Goal: Entertainment & Leisure: Consume media (video, audio)

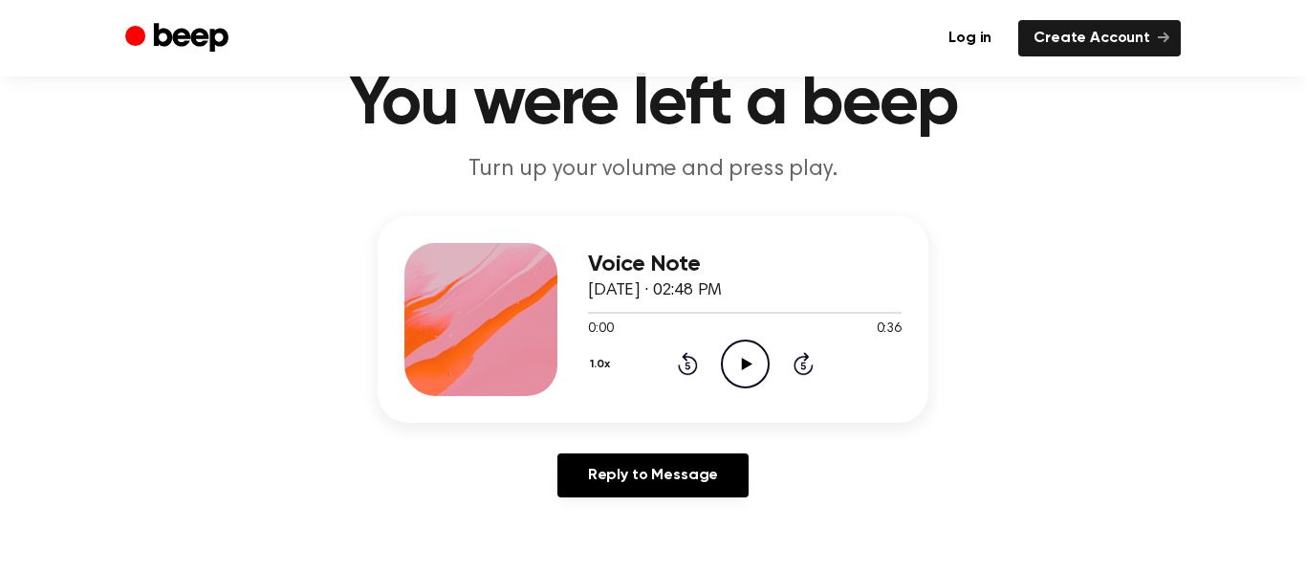
scroll to position [76, 0]
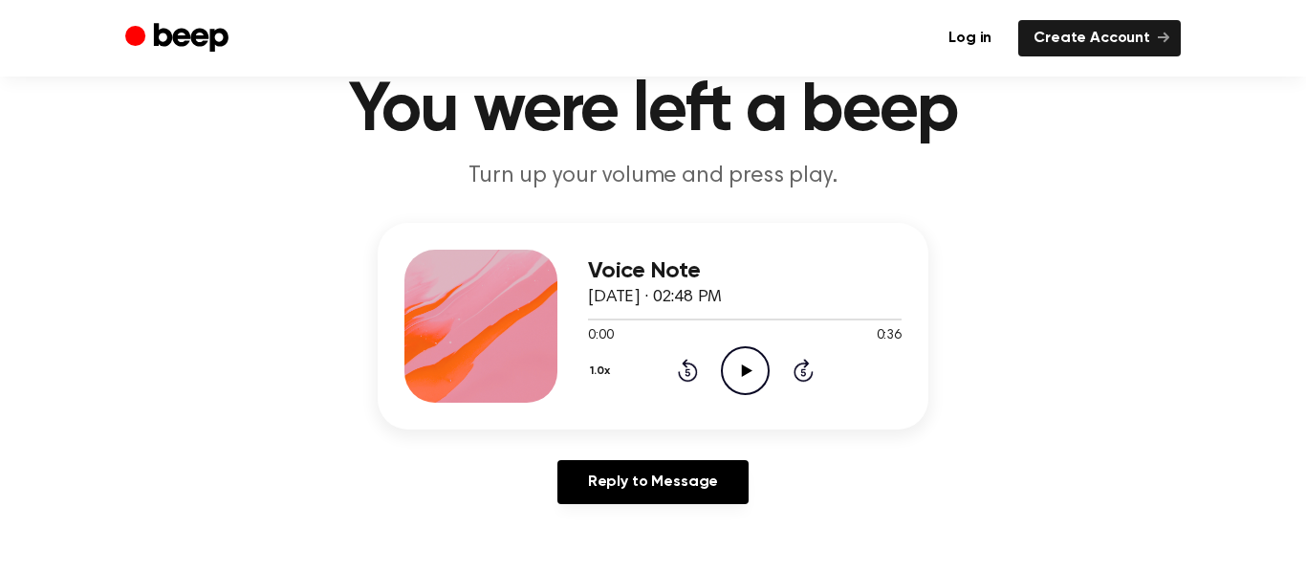
click at [756, 376] on icon "Play Audio" at bounding box center [745, 370] width 49 height 49
click at [738, 367] on icon "Pause Audio" at bounding box center [745, 370] width 49 height 49
click at [738, 367] on icon "Play Audio" at bounding box center [745, 370] width 49 height 49
drag, startPoint x: 616, startPoint y: 317, endPoint x: 762, endPoint y: 327, distance: 146.6
click at [762, 327] on div "0:01 0:36 Your browser does not support the [object Object] element." at bounding box center [745, 328] width 314 height 35
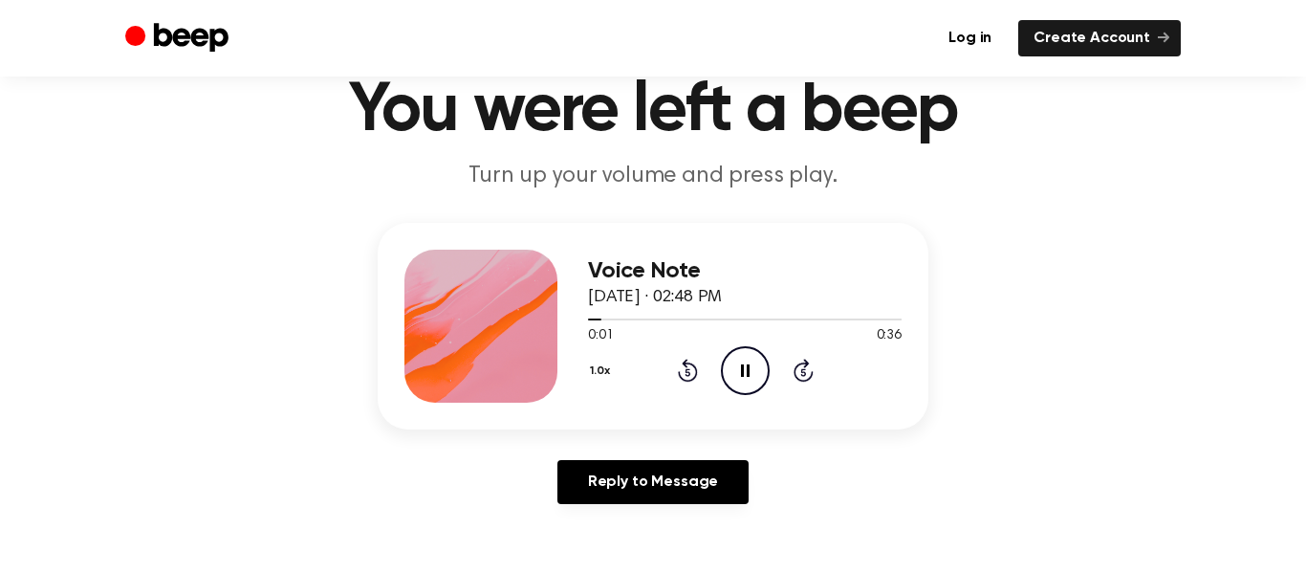
click at [944, 181] on p "Turn up your volume and press play." at bounding box center [653, 177] width 734 height 32
click at [741, 371] on icon at bounding box center [745, 370] width 9 height 12
click at [749, 382] on icon "Play Audio" at bounding box center [745, 370] width 49 height 49
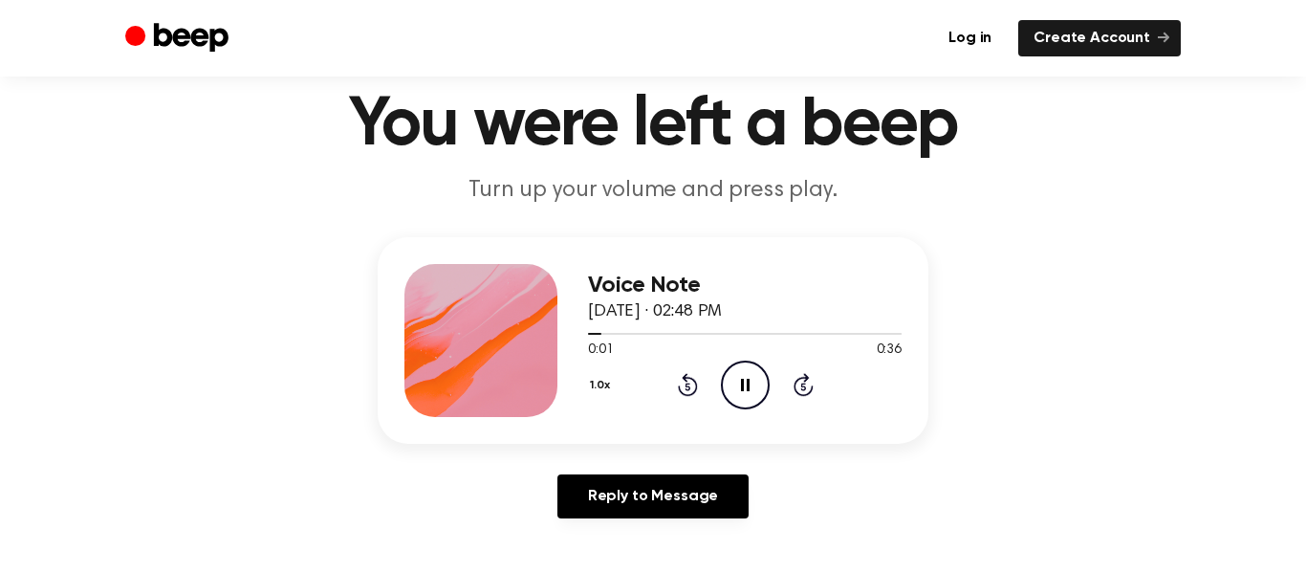
scroll to position [61, 0]
click at [687, 379] on icon at bounding box center [688, 385] width 20 height 23
click at [687, 387] on icon at bounding box center [686, 388] width 5 height 8
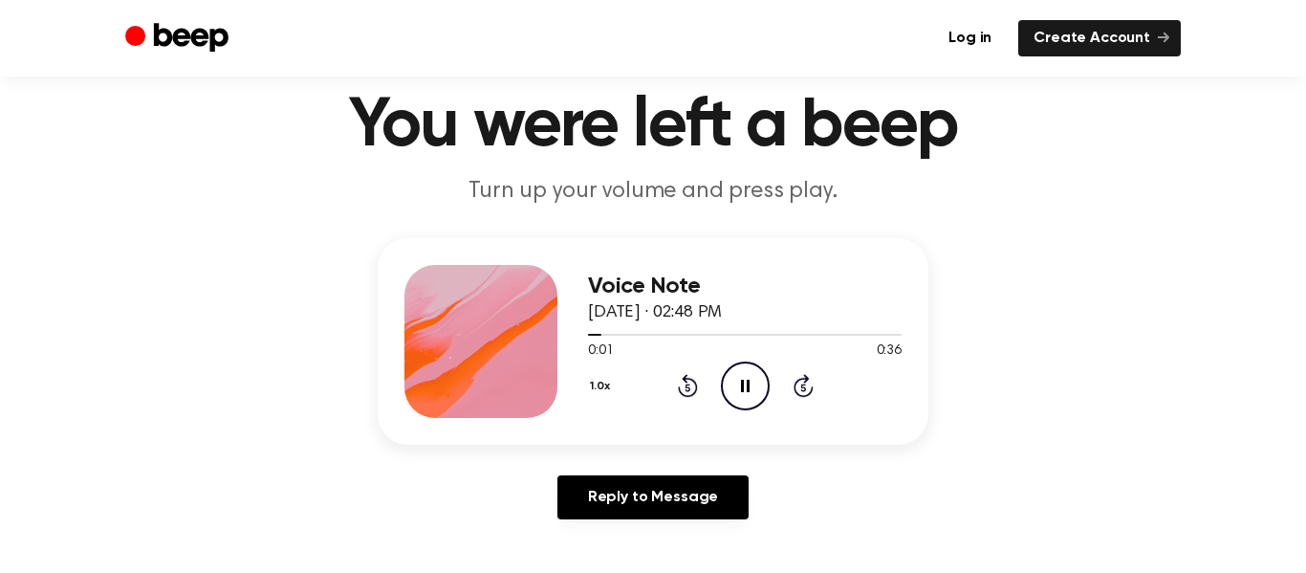
click at [685, 387] on icon at bounding box center [686, 388] width 5 height 8
click at [687, 387] on icon at bounding box center [686, 388] width 5 height 8
click at [685, 390] on icon at bounding box center [686, 388] width 5 height 8
click at [686, 379] on icon at bounding box center [688, 385] width 20 height 23
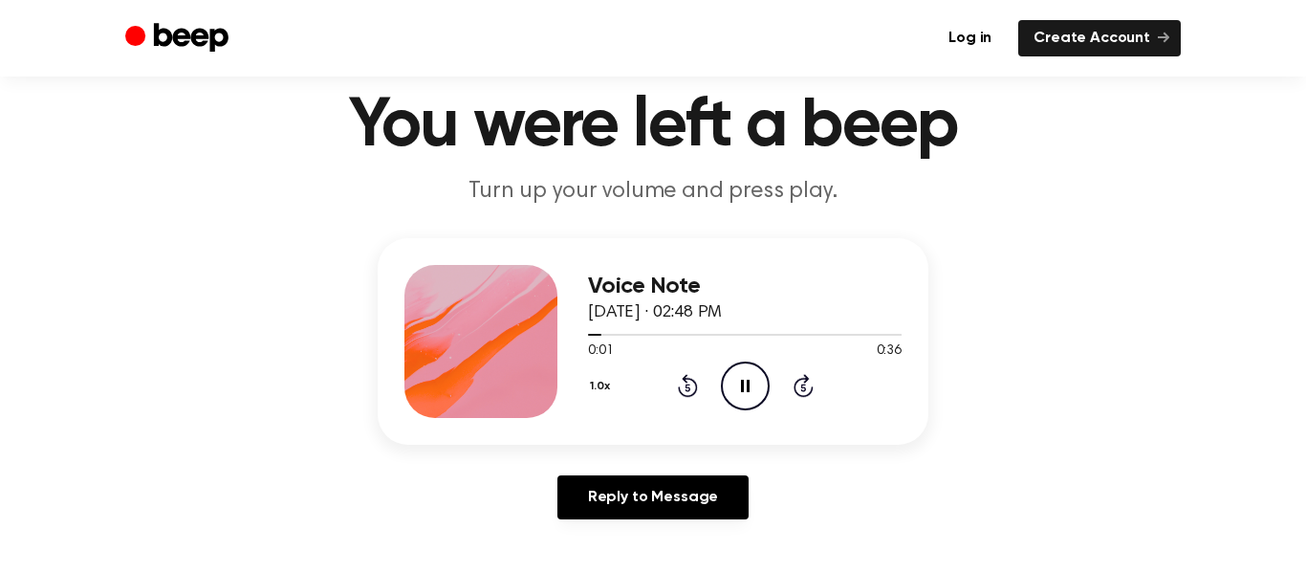
click at [697, 374] on icon "Rewind 5 seconds" at bounding box center [687, 385] width 21 height 25
click at [696, 380] on icon "Rewind 5 seconds" at bounding box center [687, 385] width 21 height 25
click at [687, 387] on icon at bounding box center [686, 388] width 5 height 8
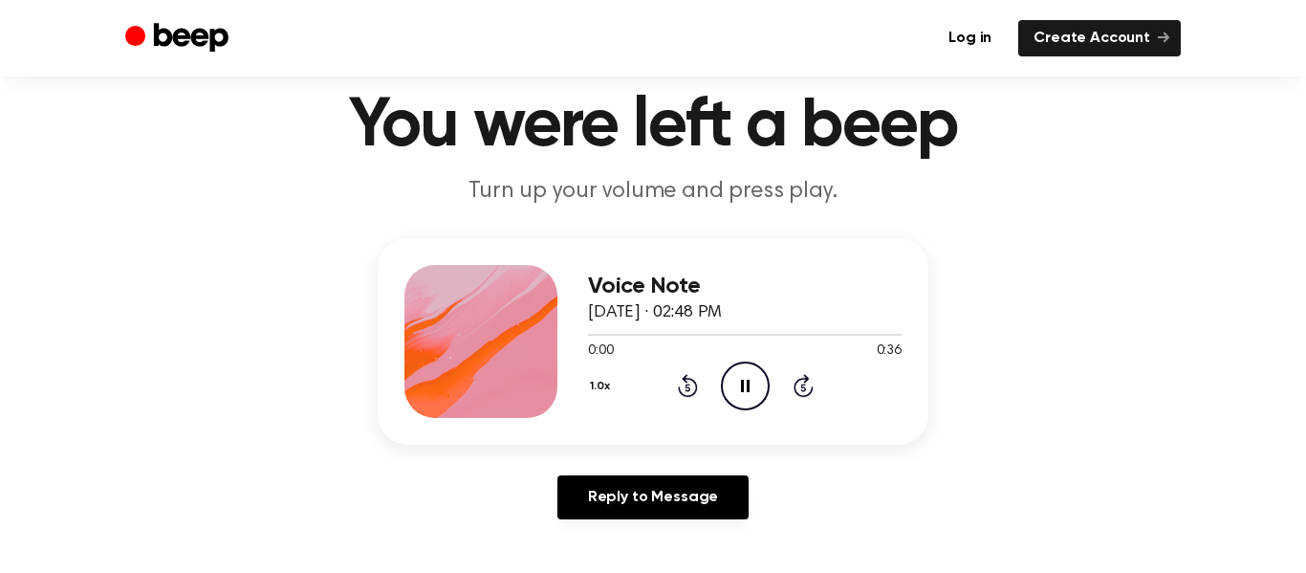
click at [687, 388] on icon "Rewind 5 seconds" at bounding box center [687, 385] width 21 height 25
click at [685, 388] on icon "Rewind 5 seconds" at bounding box center [687, 385] width 21 height 25
click at [687, 389] on icon "Rewind 5 seconds" at bounding box center [687, 385] width 21 height 25
click at [688, 390] on icon at bounding box center [686, 388] width 5 height 8
click at [687, 387] on icon at bounding box center [686, 388] width 5 height 8
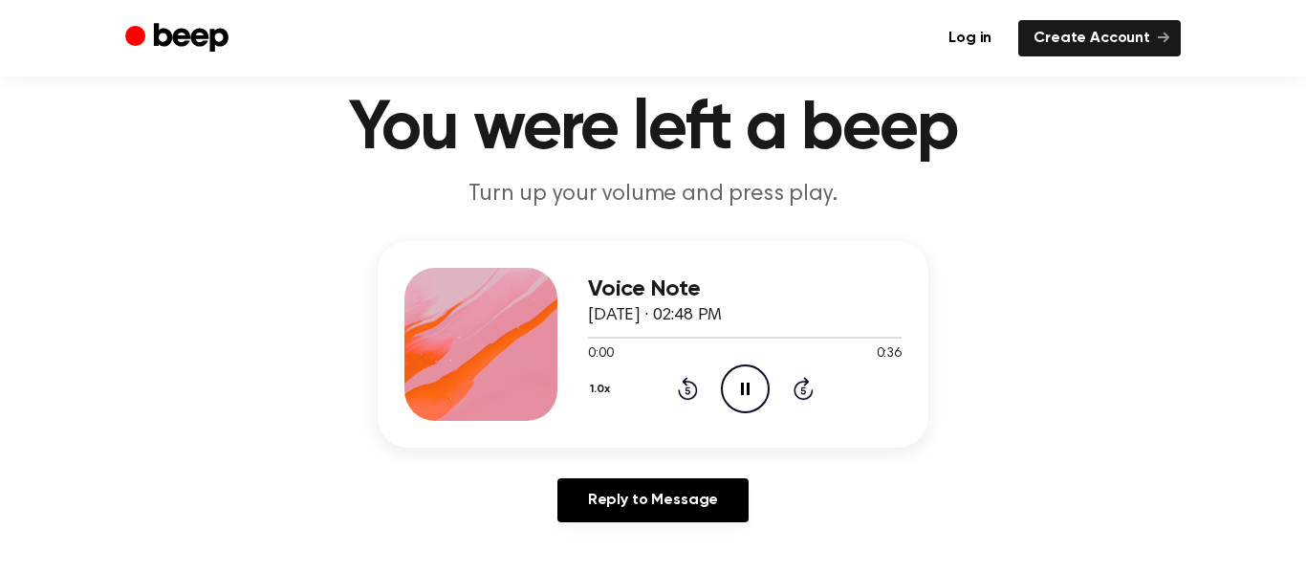
click at [691, 386] on icon "Rewind 5 seconds" at bounding box center [687, 388] width 21 height 25
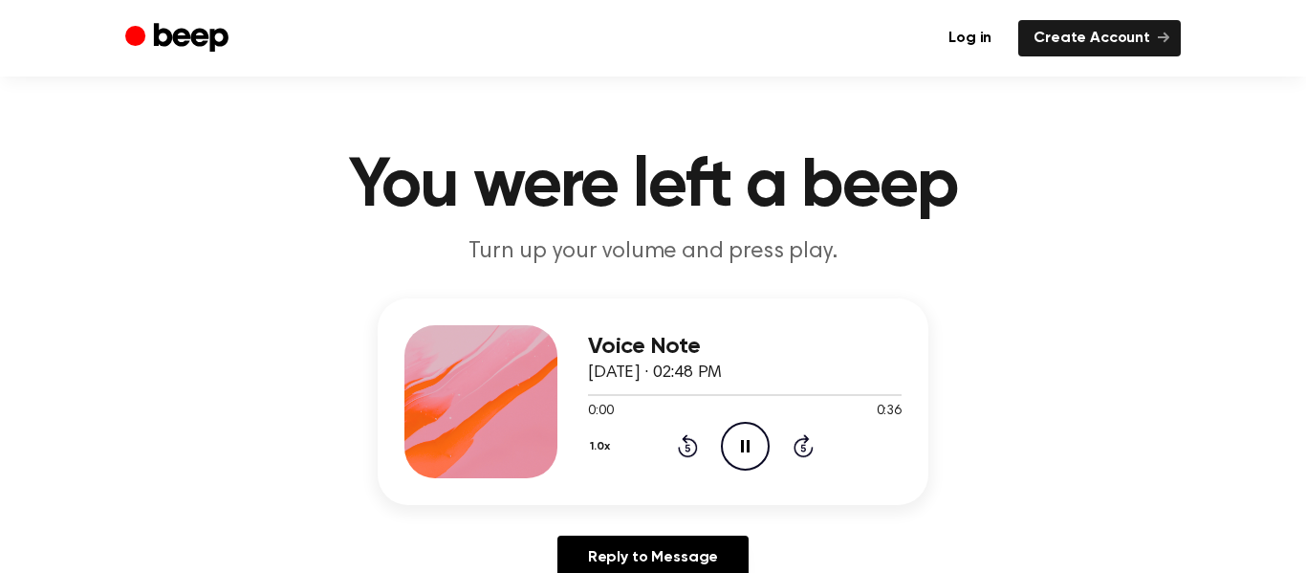
scroll to position [0, 0]
click at [687, 448] on icon at bounding box center [686, 449] width 5 height 8
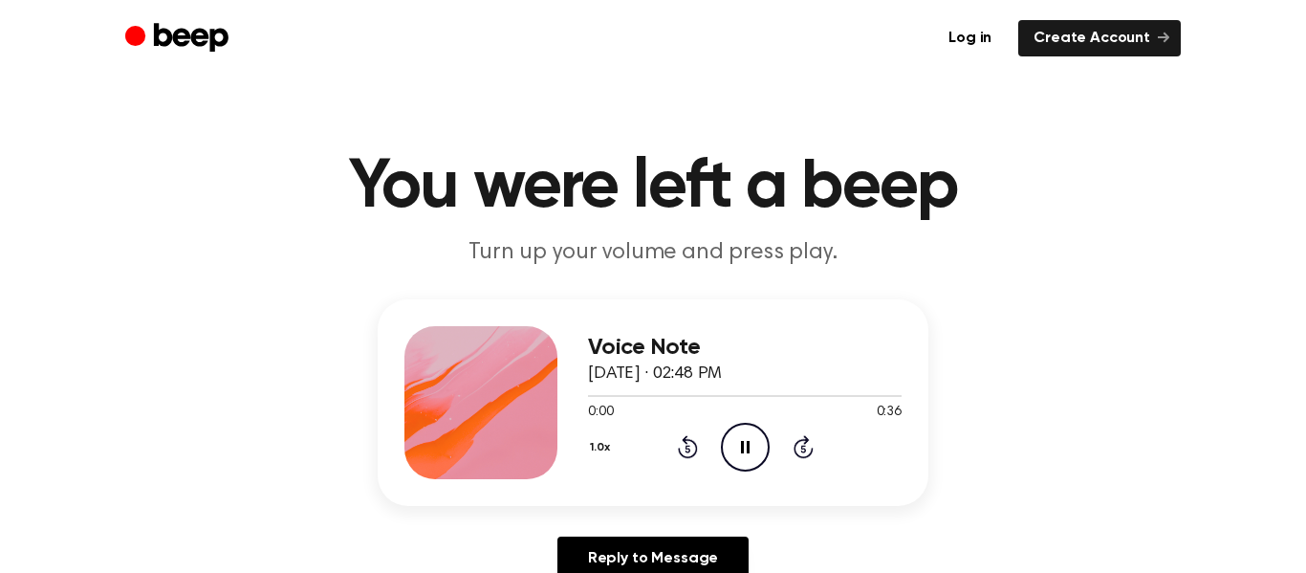
click at [687, 448] on icon at bounding box center [686, 449] width 5 height 8
click at [745, 446] on icon "Pause Audio" at bounding box center [745, 447] width 49 height 49
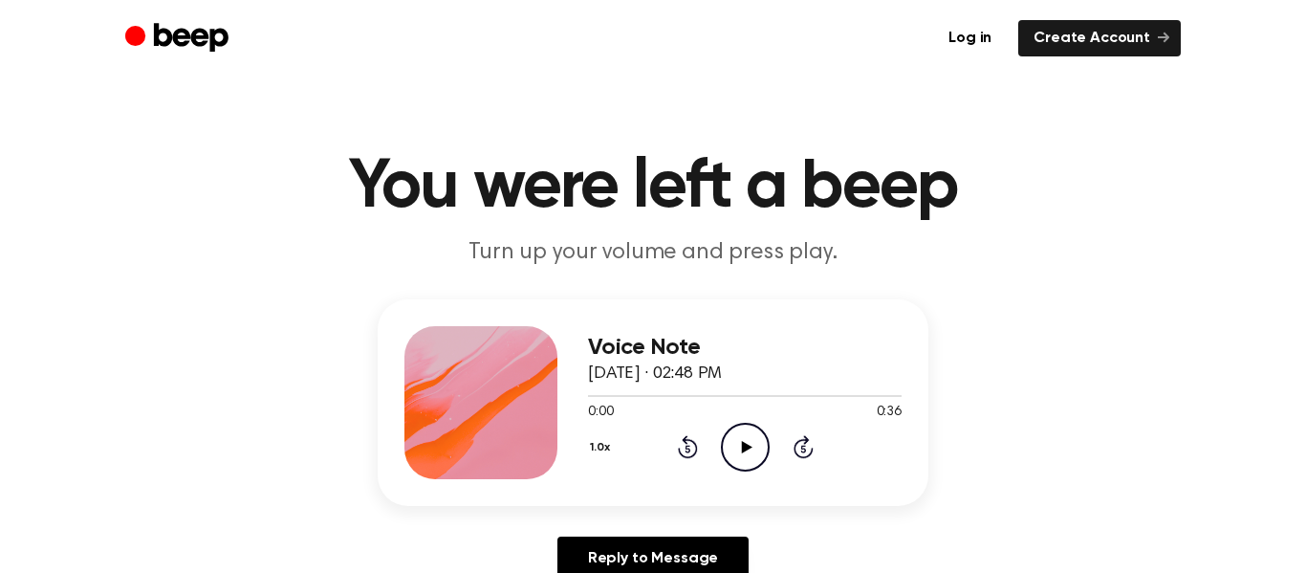
click at [750, 453] on icon "Play Audio" at bounding box center [745, 447] width 49 height 49
click at [745, 451] on icon "Pause Audio" at bounding box center [745, 447] width 49 height 49
click at [748, 446] on icon at bounding box center [746, 447] width 11 height 12
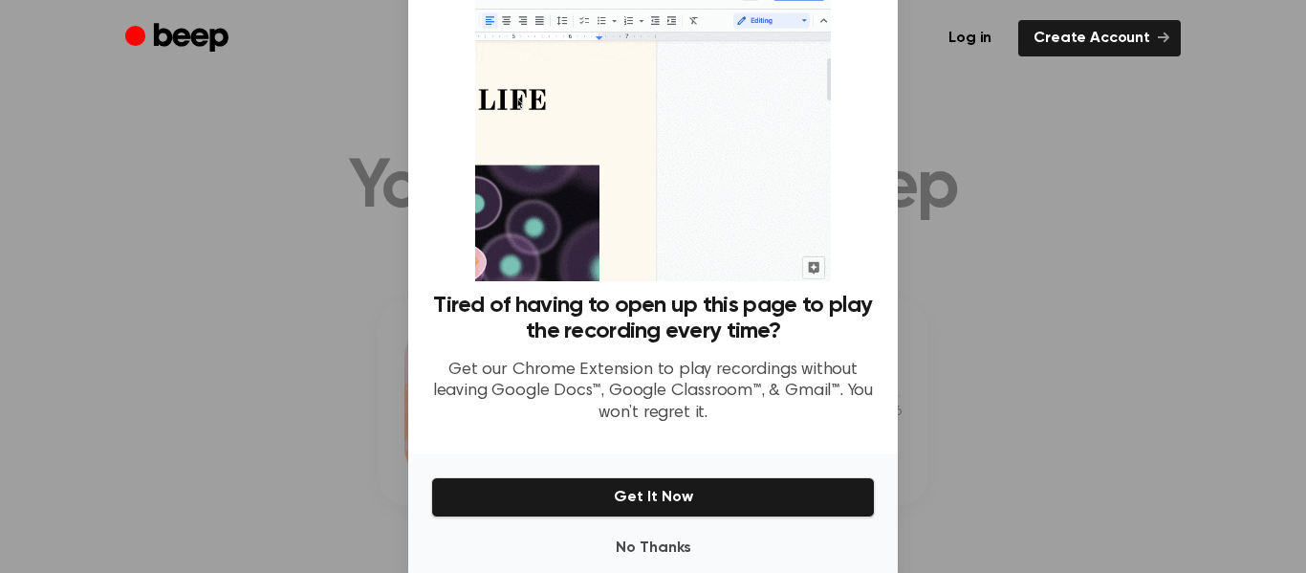
scroll to position [118, 0]
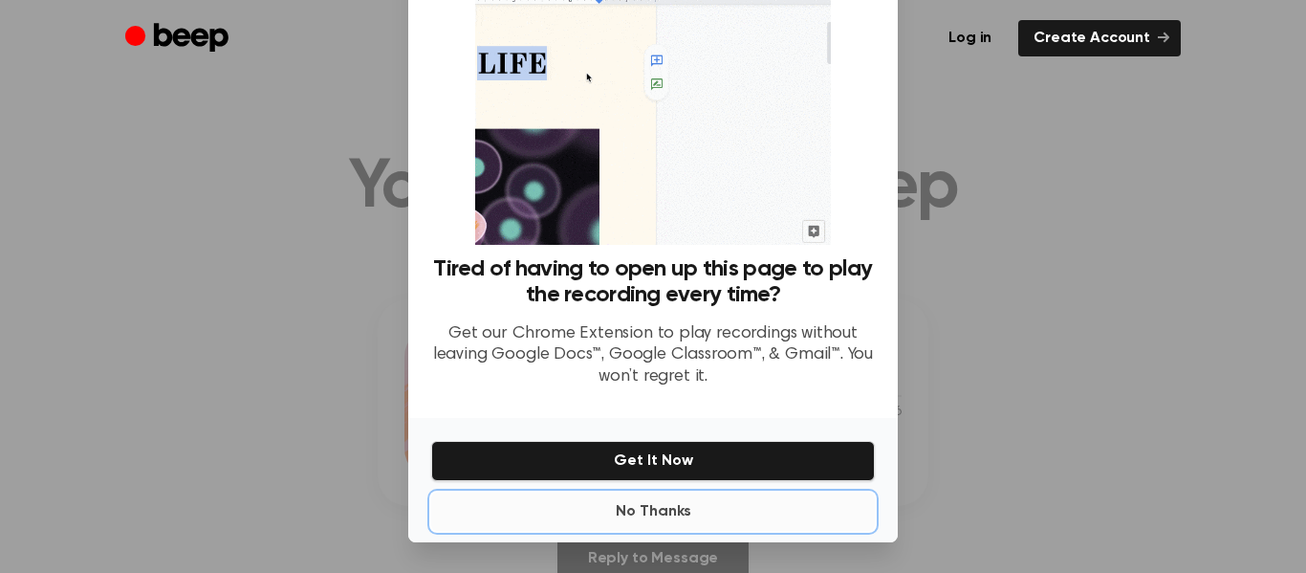
click at [671, 506] on button "No Thanks" at bounding box center [653, 511] width 444 height 38
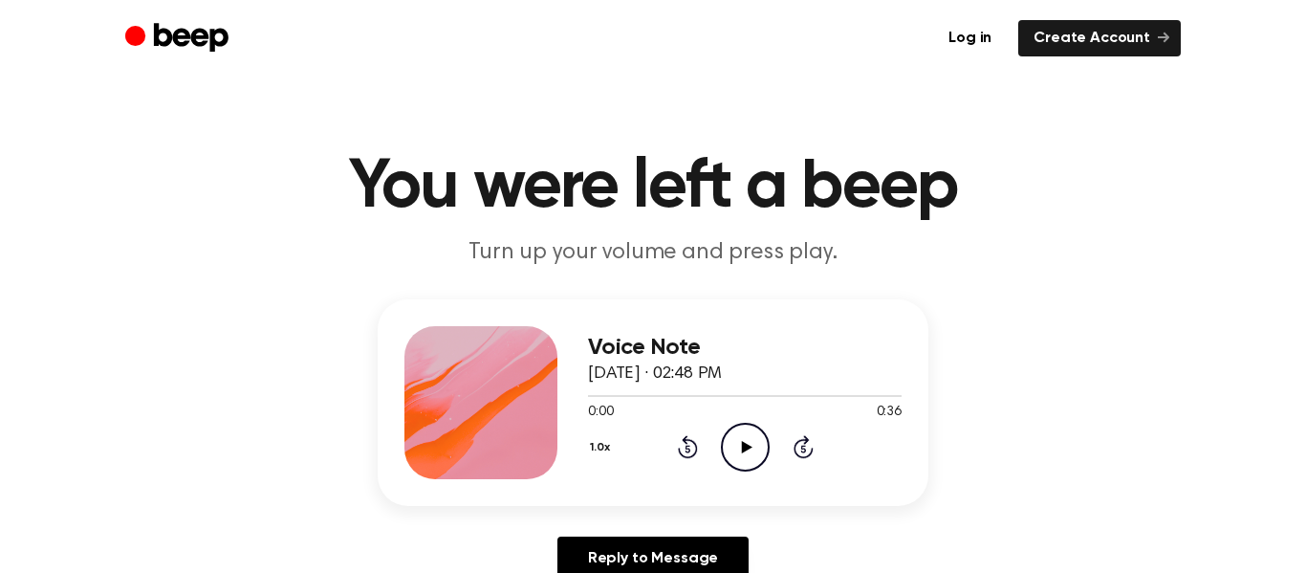
click at [741, 454] on icon "Play Audio" at bounding box center [745, 447] width 49 height 49
click at [687, 448] on icon at bounding box center [686, 449] width 5 height 8
click at [697, 453] on icon "Rewind 5 seconds" at bounding box center [687, 446] width 21 height 25
click at [687, 448] on icon at bounding box center [686, 449] width 5 height 8
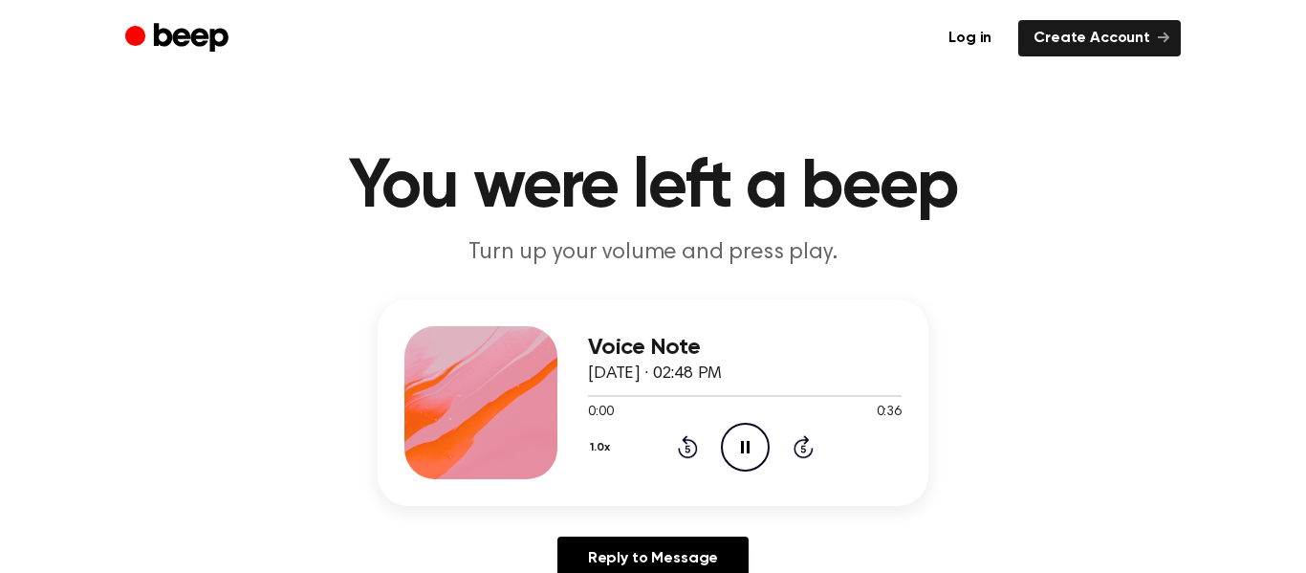
click at [687, 448] on icon at bounding box center [686, 449] width 5 height 8
click at [748, 449] on icon "Play Audio" at bounding box center [745, 447] width 49 height 49
click at [744, 443] on icon "Pause Audio" at bounding box center [745, 447] width 49 height 49
click at [680, 446] on icon "Rewind 5 seconds" at bounding box center [687, 446] width 21 height 25
click at [687, 448] on icon at bounding box center [686, 449] width 5 height 8
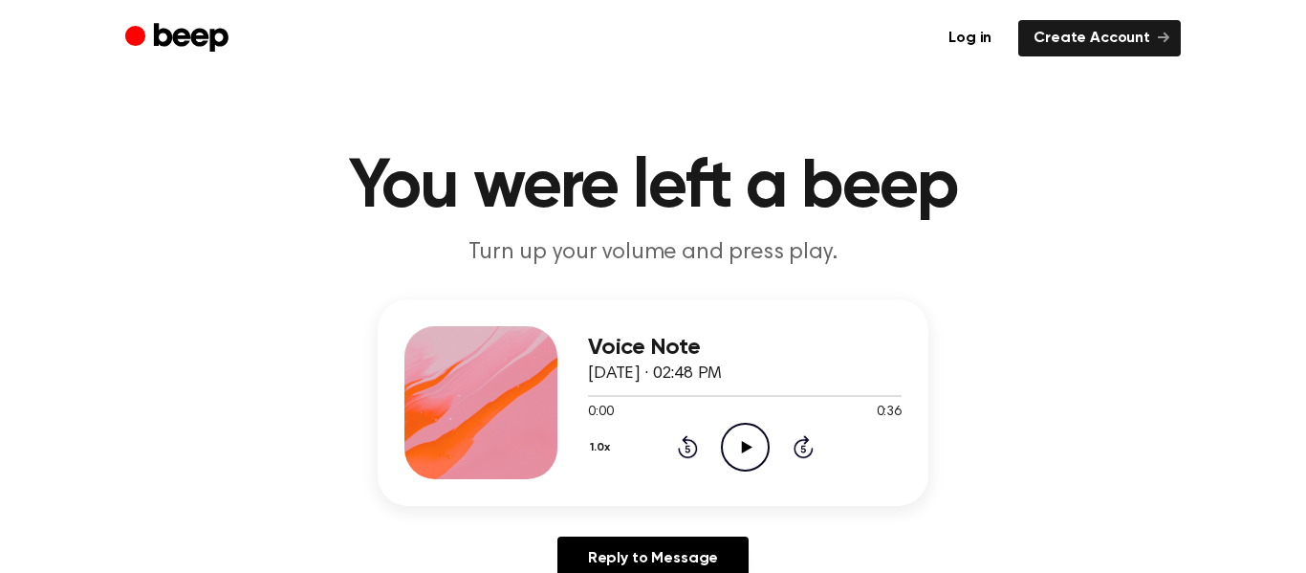
click at [687, 455] on icon "Rewind 5 seconds" at bounding box center [687, 446] width 21 height 25
click at [686, 458] on icon at bounding box center [688, 446] width 20 height 23
click at [687, 448] on icon at bounding box center [686, 449] width 5 height 8
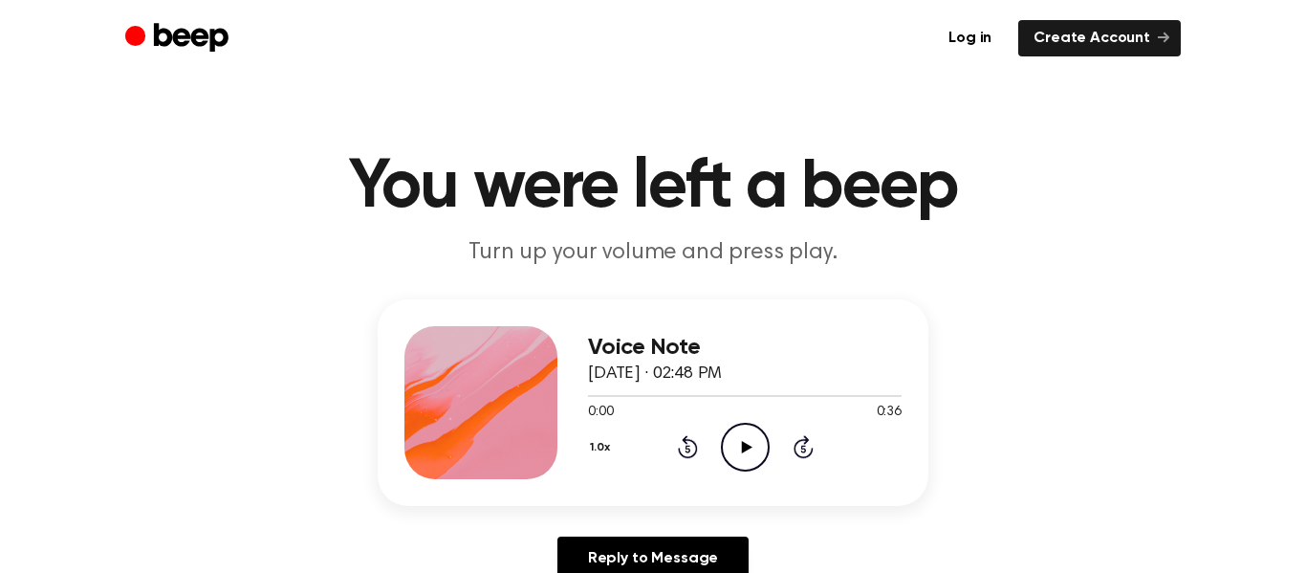
click at [679, 446] on icon "Rewind 5 seconds" at bounding box center [687, 446] width 21 height 25
click at [679, 448] on icon at bounding box center [688, 446] width 20 height 23
click at [681, 446] on icon "Rewind 5 seconds" at bounding box center [687, 446] width 21 height 25
click at [680, 447] on icon at bounding box center [688, 446] width 20 height 23
click at [687, 448] on icon at bounding box center [686, 449] width 5 height 8
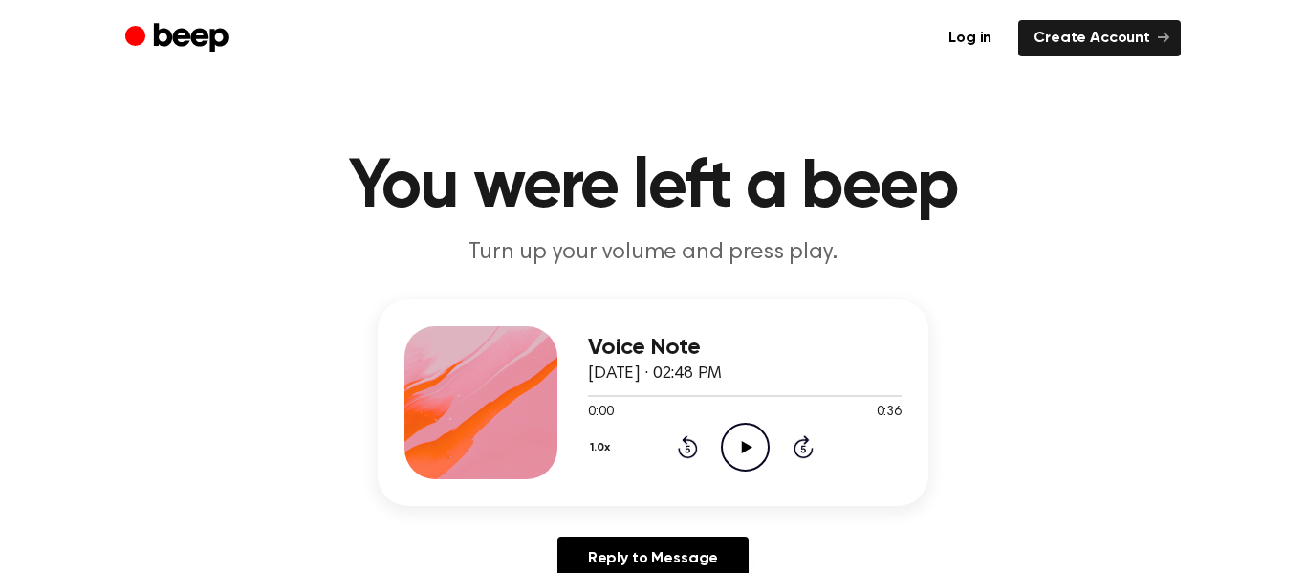
click at [687, 448] on icon at bounding box center [686, 449] width 5 height 8
click at [739, 467] on icon "Play Audio" at bounding box center [745, 447] width 49 height 49
click at [729, 450] on icon "Pause Audio" at bounding box center [745, 447] width 49 height 49
click at [729, 454] on icon "Play Audio" at bounding box center [745, 447] width 49 height 49
click at [745, 446] on icon "Pause Audio" at bounding box center [745, 447] width 49 height 49
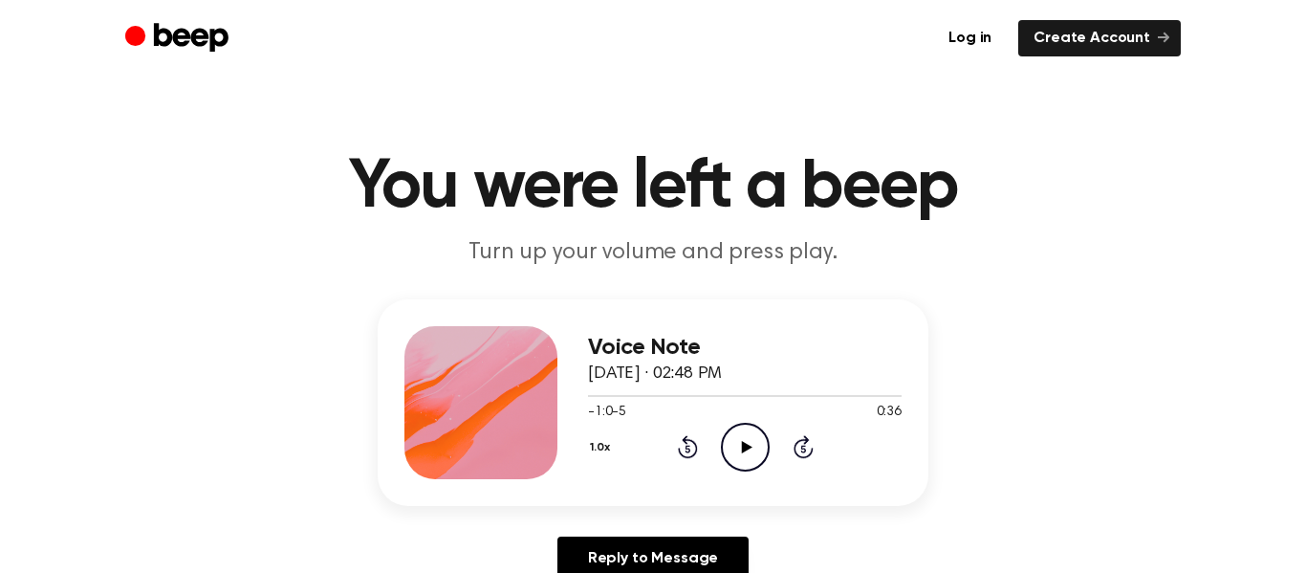
click at [694, 449] on icon "Rewind 5 seconds" at bounding box center [687, 446] width 21 height 25
click at [687, 448] on icon at bounding box center [686, 449] width 5 height 8
click at [686, 457] on icon at bounding box center [688, 446] width 20 height 23
click at [687, 448] on icon at bounding box center [686, 449] width 5 height 8
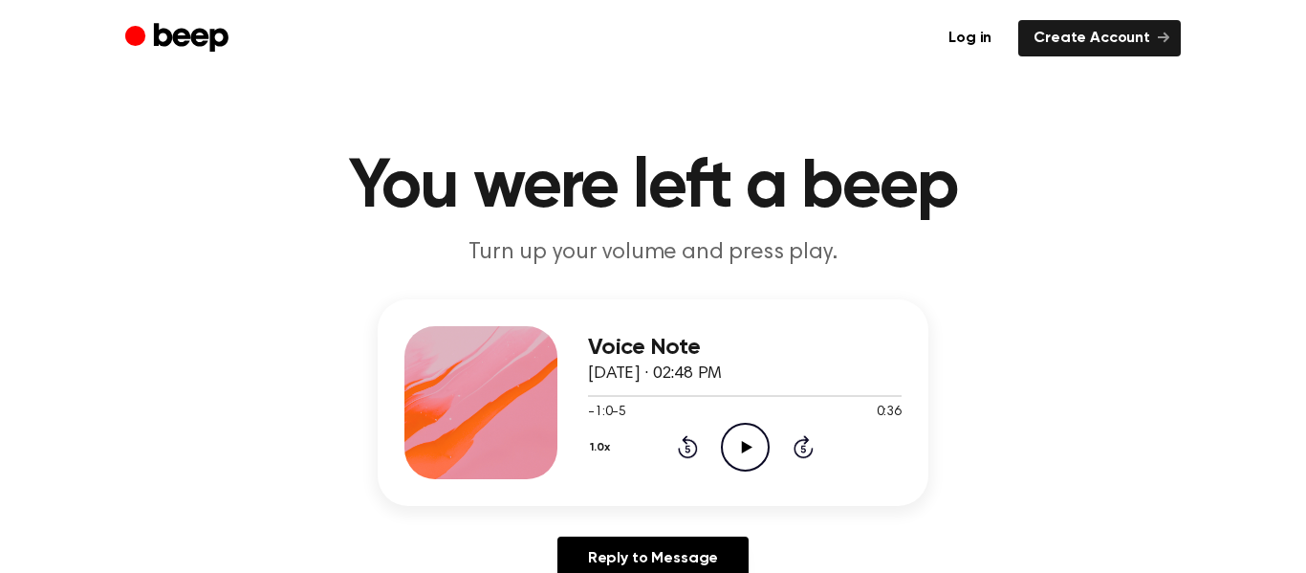
click at [692, 453] on icon "Rewind 5 seconds" at bounding box center [687, 446] width 21 height 25
click at [755, 446] on icon "Play Audio" at bounding box center [745, 447] width 49 height 49
click at [743, 448] on icon at bounding box center [745, 447] width 9 height 12
click at [737, 450] on icon "Play Audio" at bounding box center [745, 447] width 49 height 49
